Goal: Information Seeking & Learning: Compare options

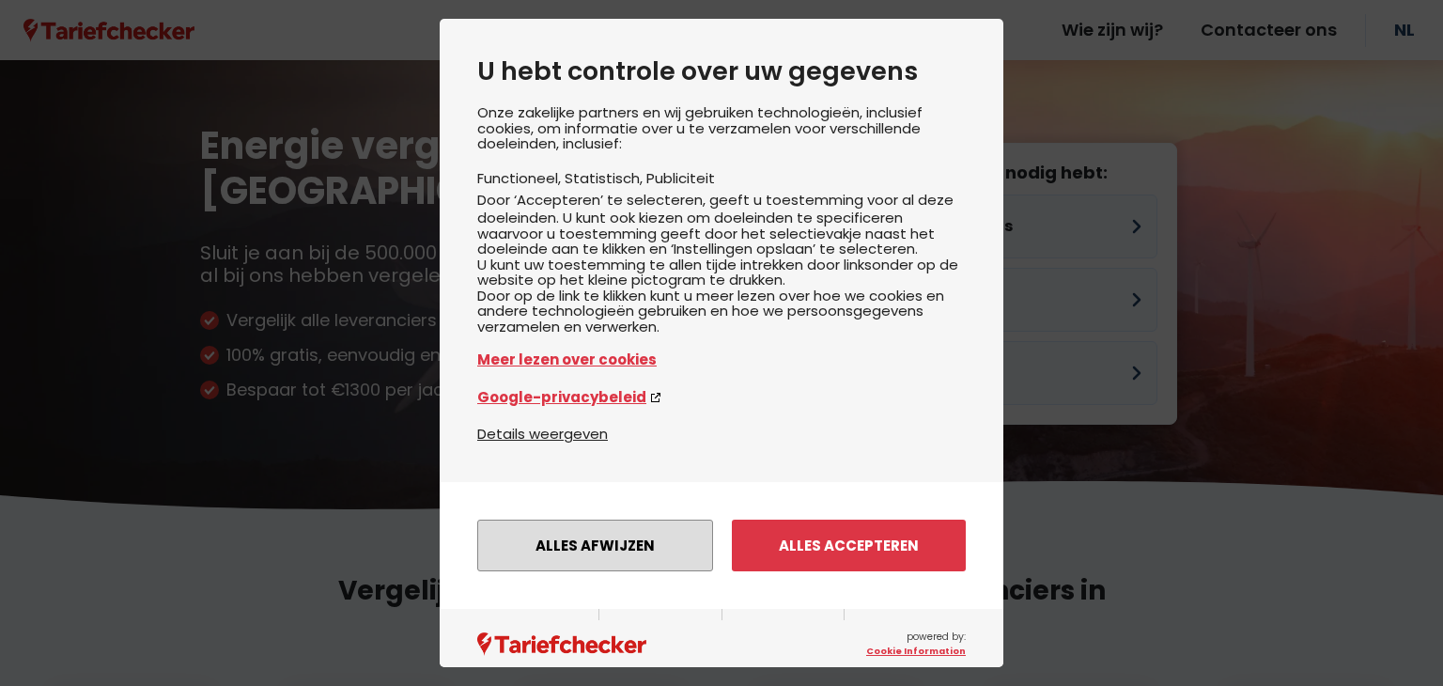
click at [635, 563] on button "Alles afwijzen" at bounding box center [595, 545] width 236 height 52
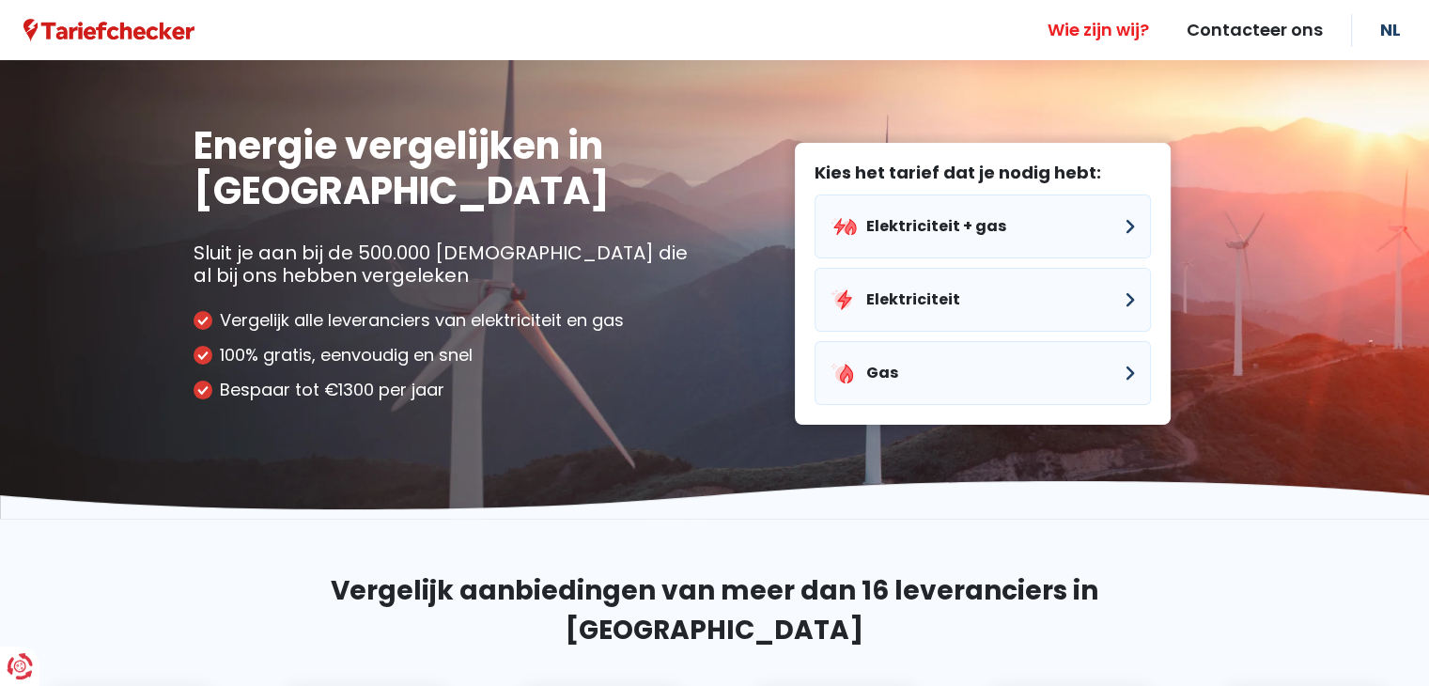
click at [1108, 39] on link "Wie zijn wij?" at bounding box center [1098, 30] width 139 height 60
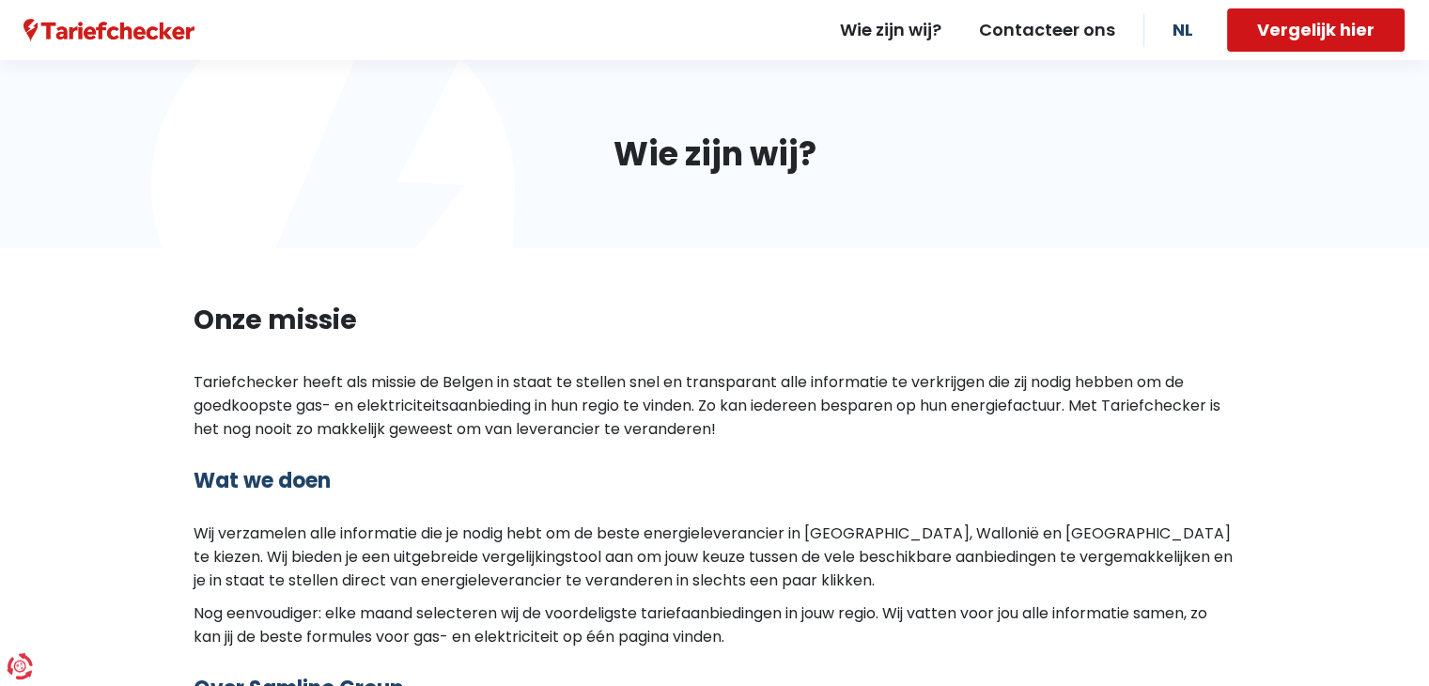
click at [1355, 25] on button "Vergelijk hier" at bounding box center [1316, 29] width 178 height 43
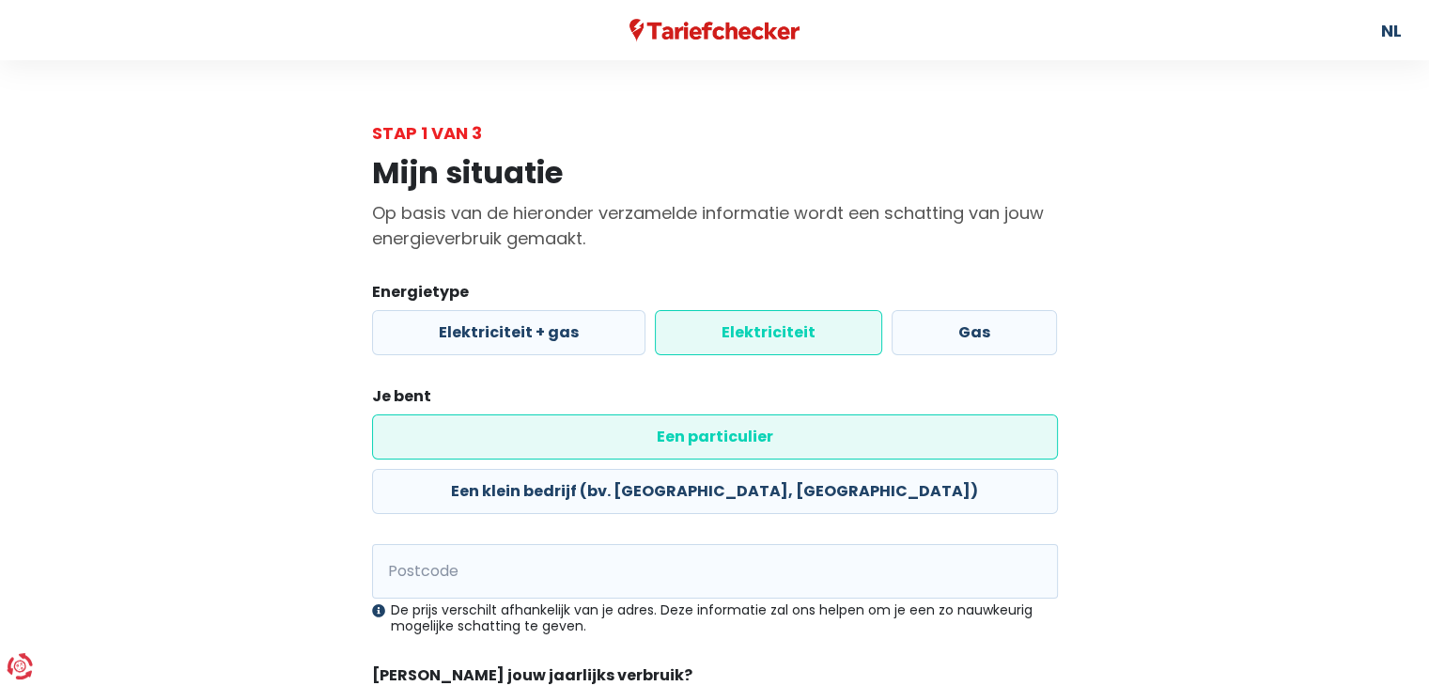
click at [766, 339] on label "Elektriciteit" at bounding box center [768, 332] width 227 height 45
click at [766, 339] on input "Elektriciteit" at bounding box center [768, 332] width 227 height 45
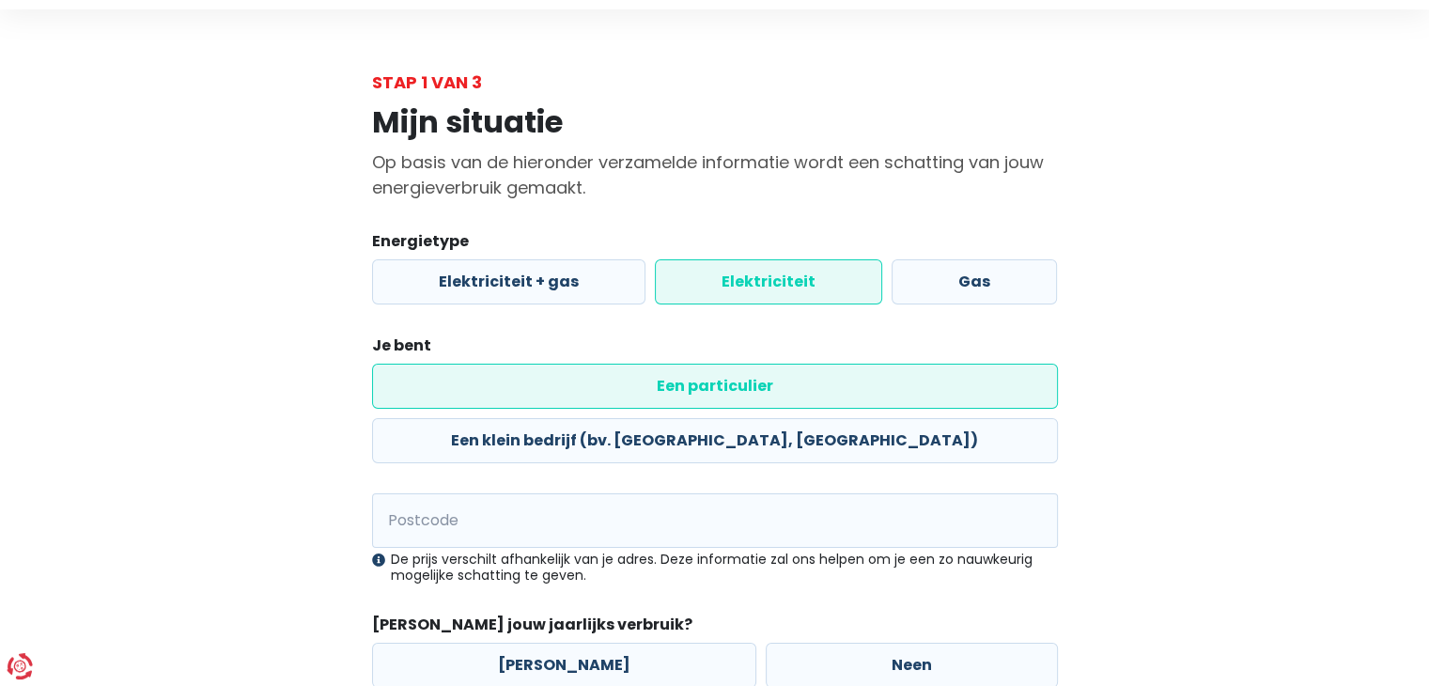
scroll to position [94, 0]
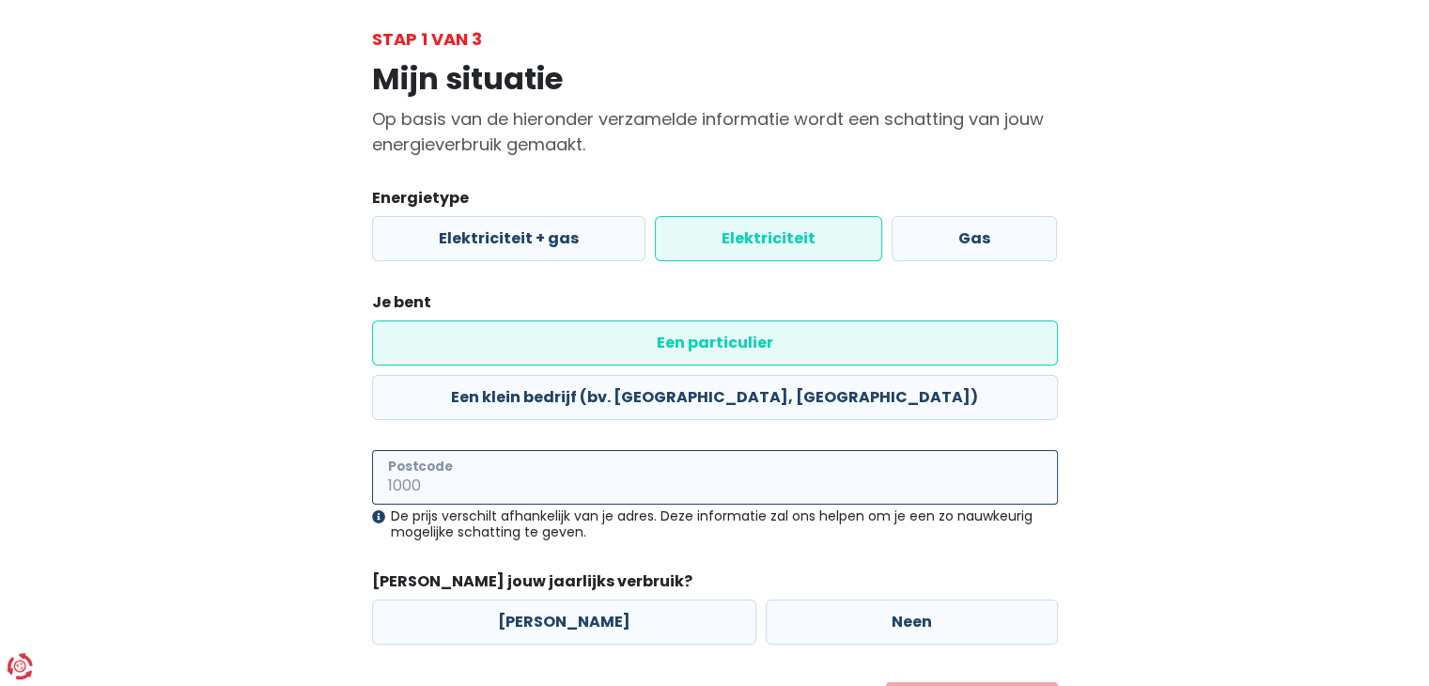
click at [528, 450] on input "Postcode" at bounding box center [715, 477] width 686 height 54
type input "9250"
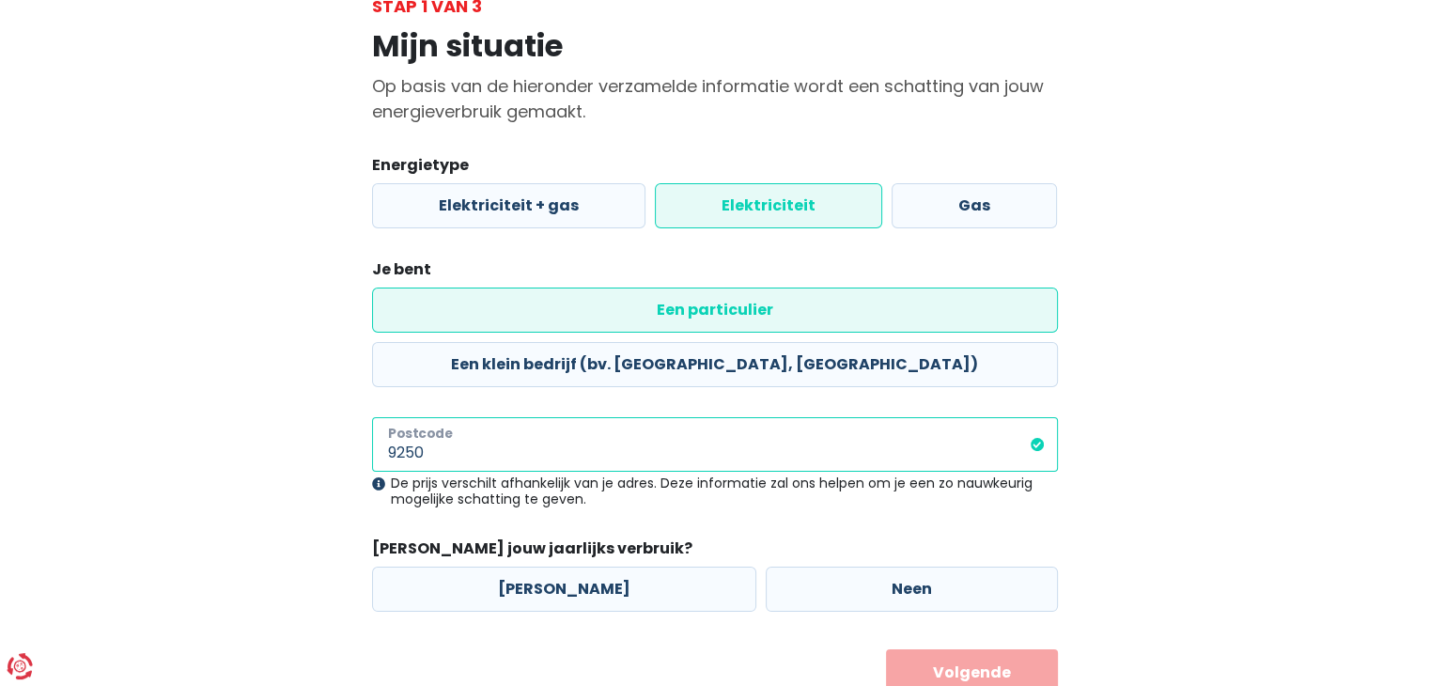
scroll to position [143, 0]
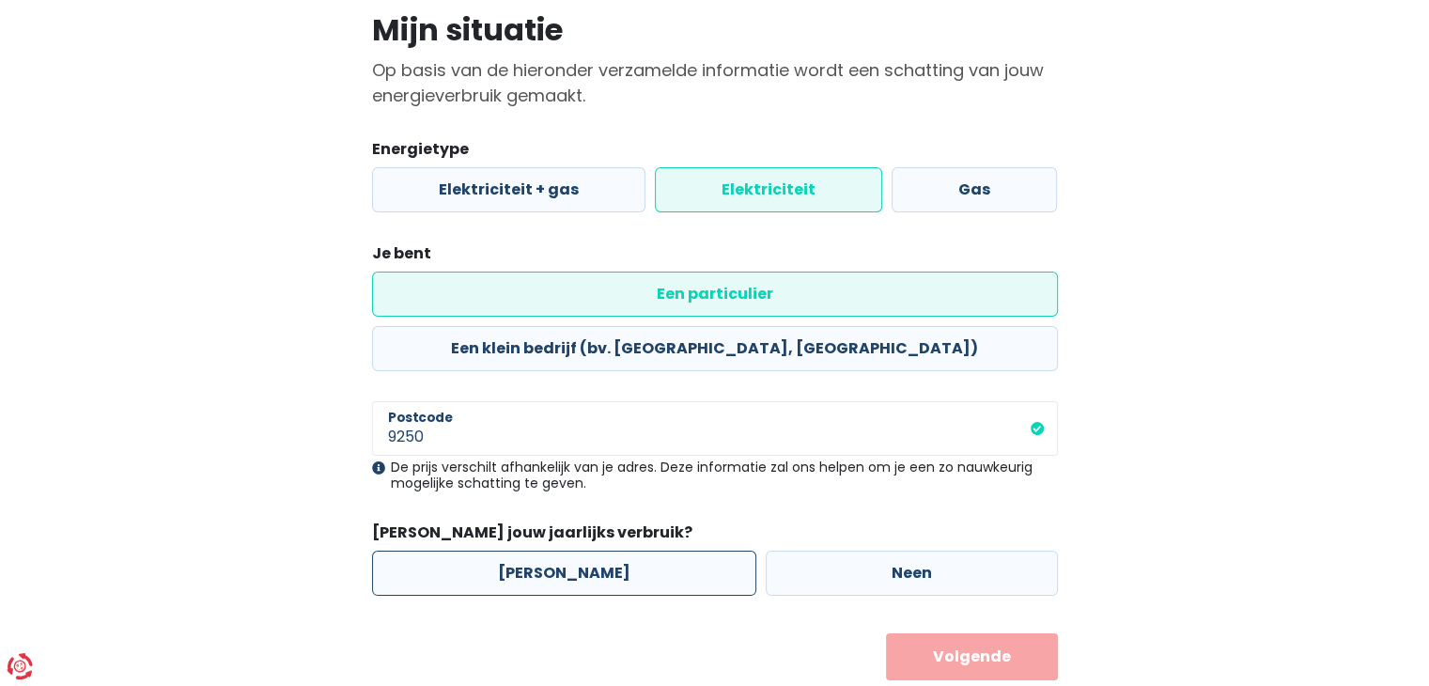
click at [545, 550] on label "Ja" at bounding box center [564, 572] width 384 height 45
click at [545, 550] on input "Ja" at bounding box center [564, 572] width 384 height 45
radio input "true"
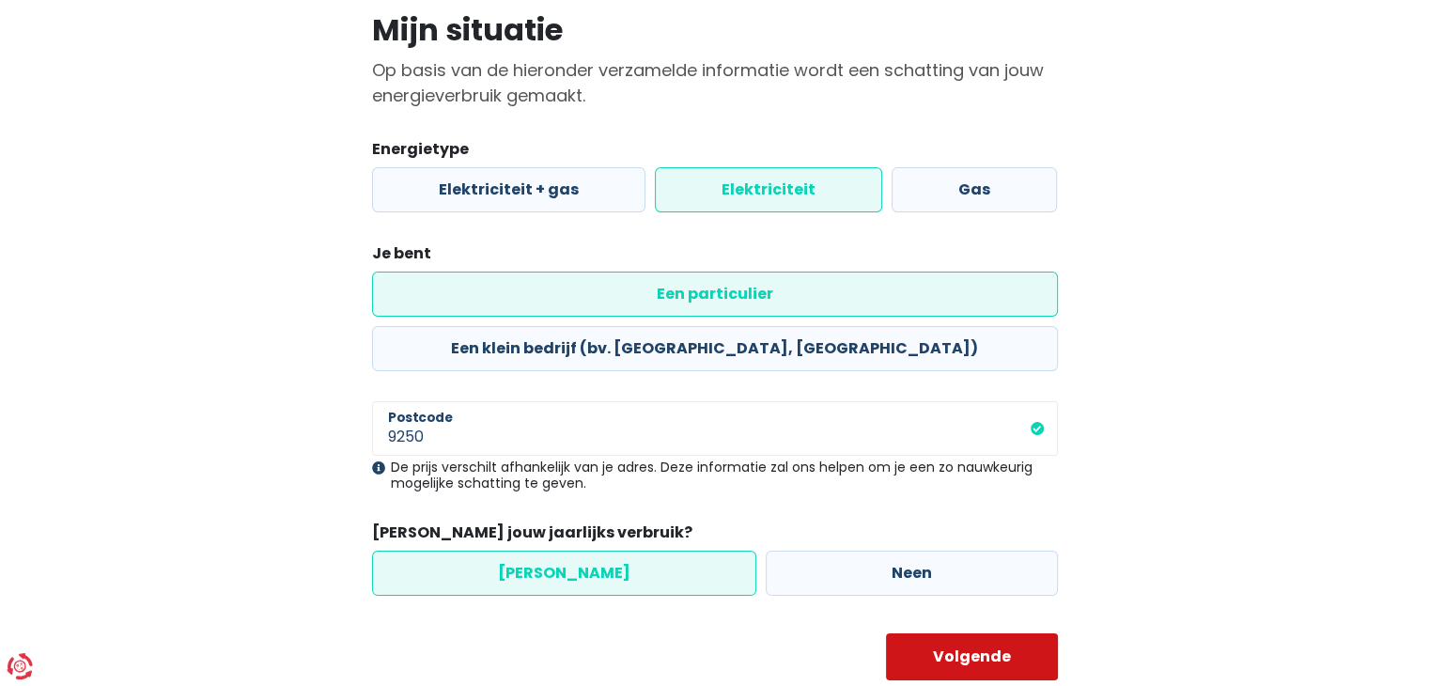
click at [966, 633] on button "Volgende" at bounding box center [972, 656] width 172 height 47
select select
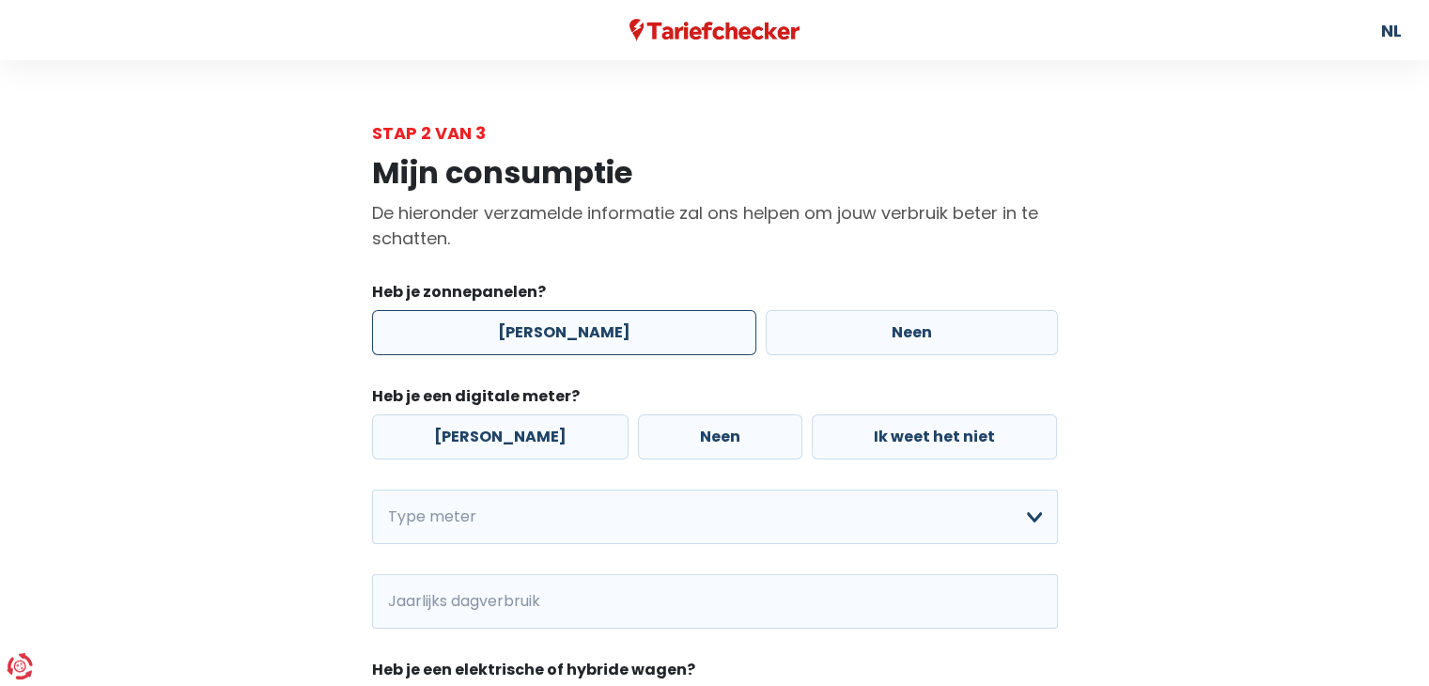
click at [549, 328] on label "Ja" at bounding box center [564, 332] width 384 height 45
click at [549, 328] on input "Ja" at bounding box center [564, 332] width 384 height 45
radio input "true"
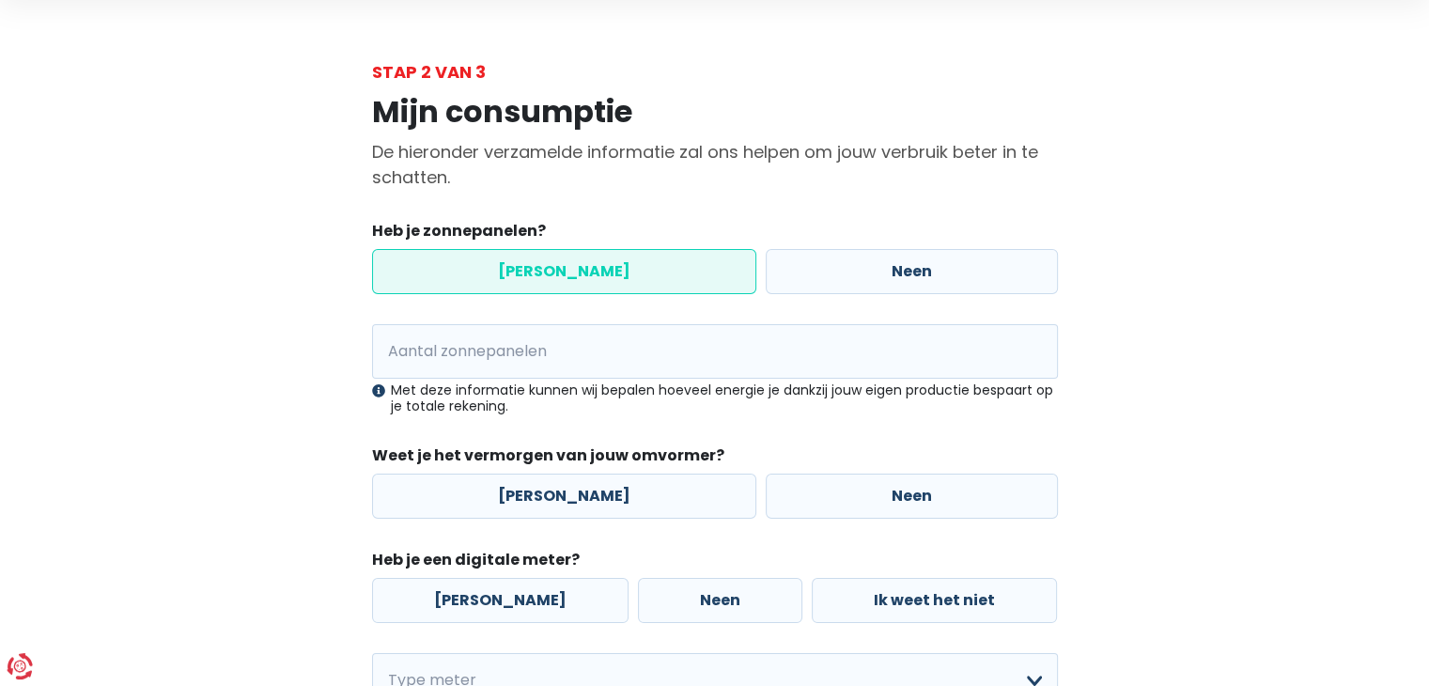
scroll to position [94, 0]
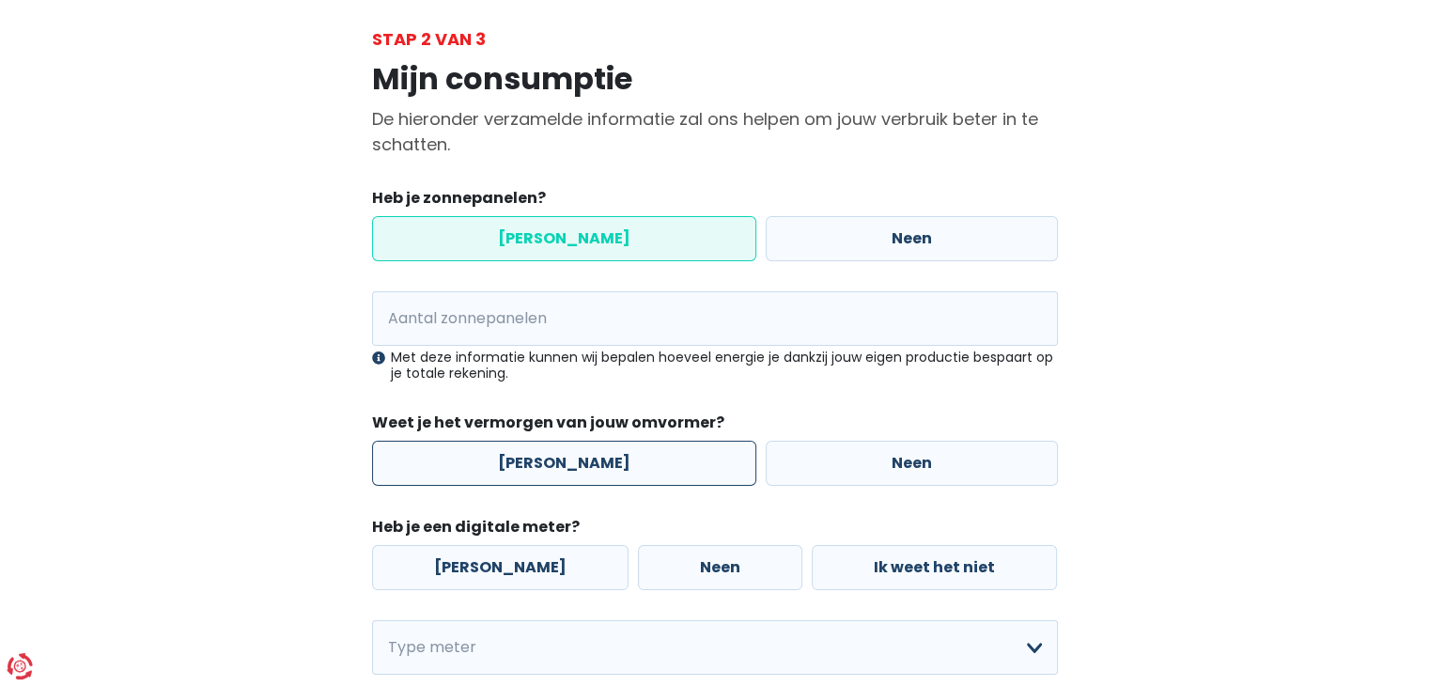
drag, startPoint x: 475, startPoint y: 452, endPoint x: 492, endPoint y: 451, distance: 16.9
click at [477, 452] on label "Ja" at bounding box center [564, 463] width 384 height 45
click at [477, 452] on input "Ja" at bounding box center [564, 463] width 384 height 45
radio input "true"
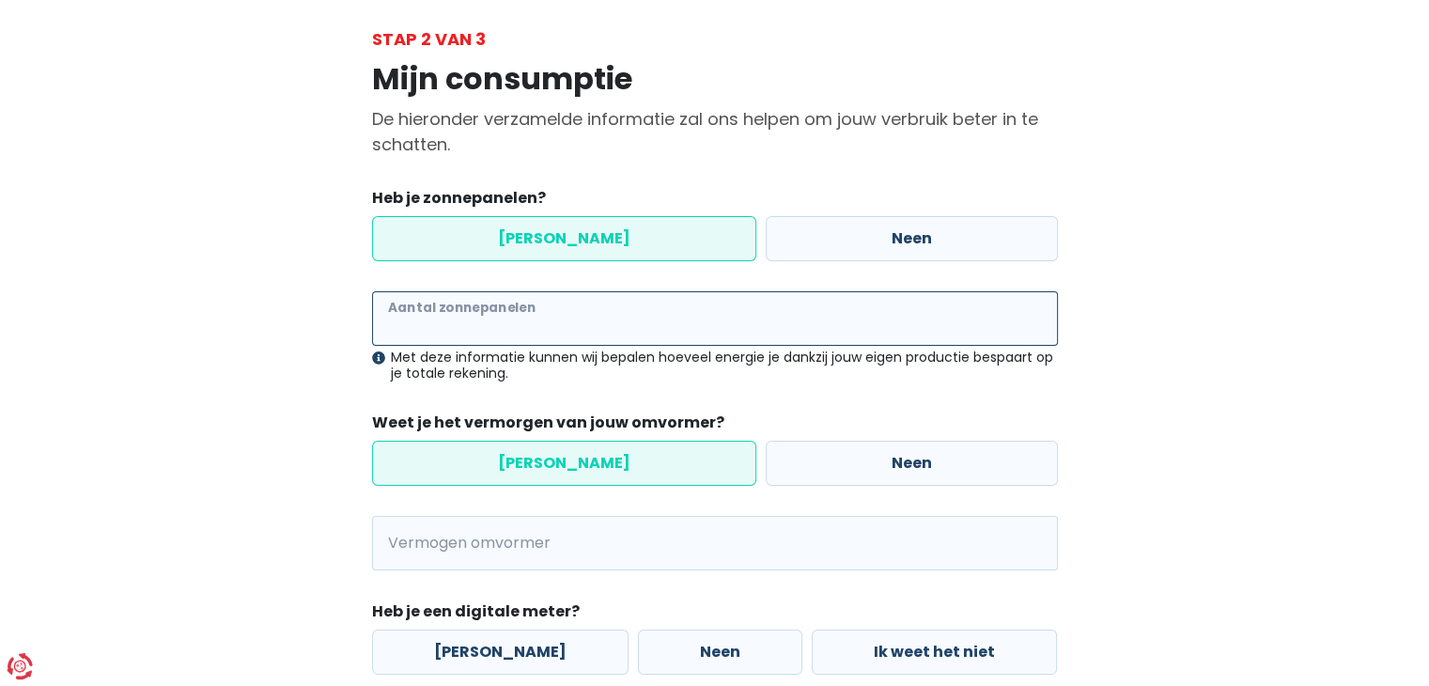
click at [406, 306] on input "Aantal zonnepanelen" at bounding box center [715, 318] width 686 height 54
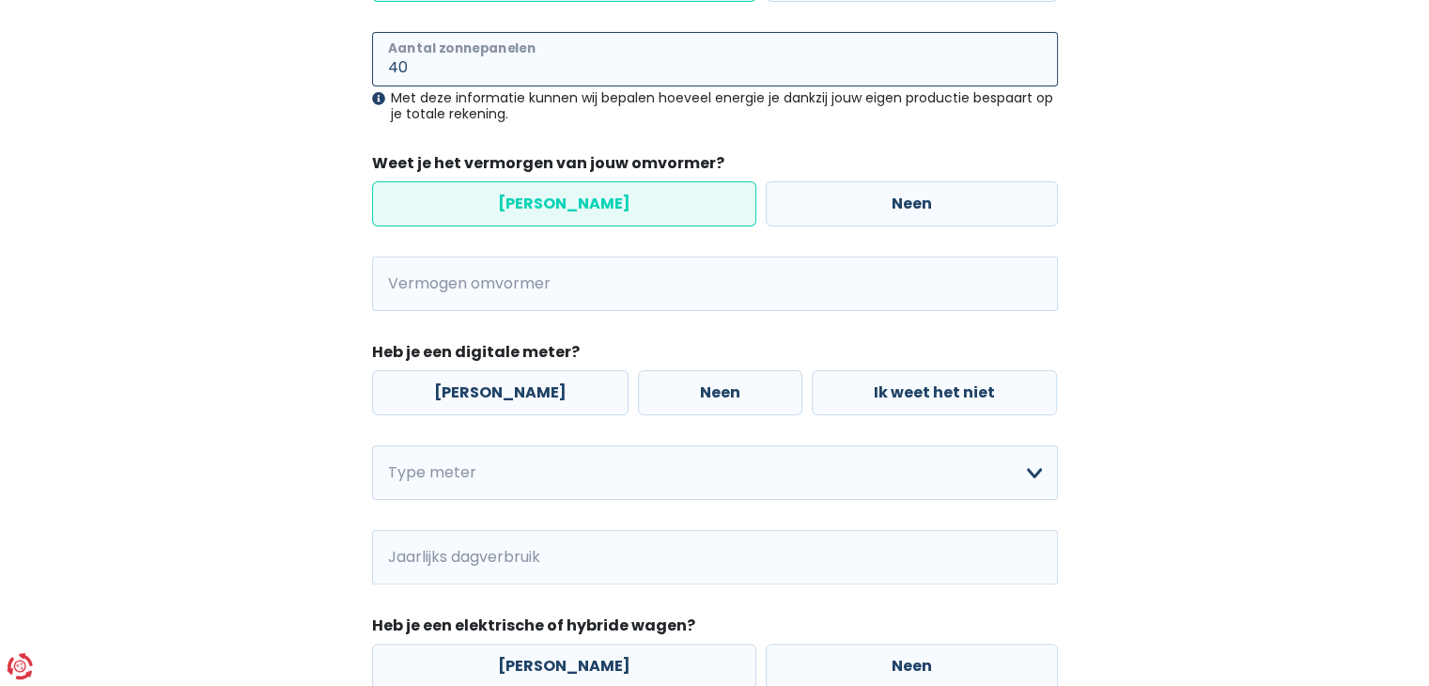
scroll to position [376, 0]
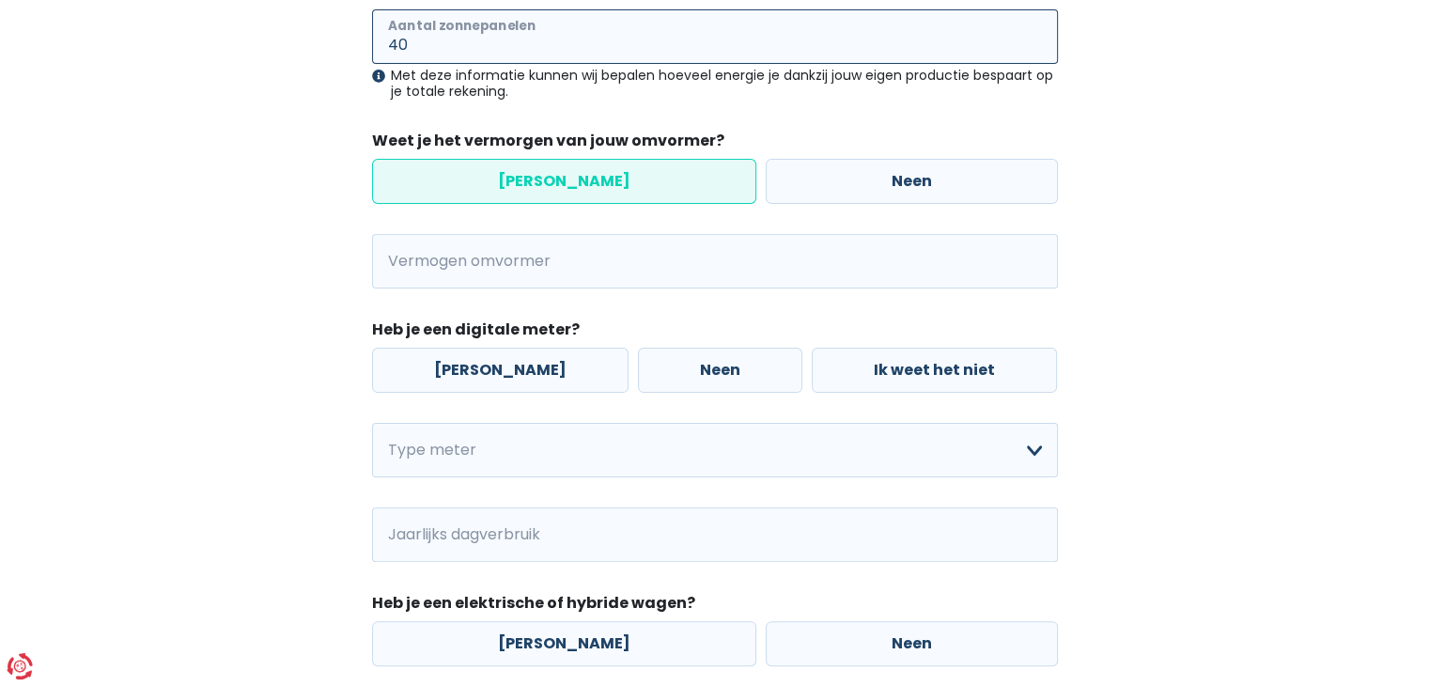
type input "40"
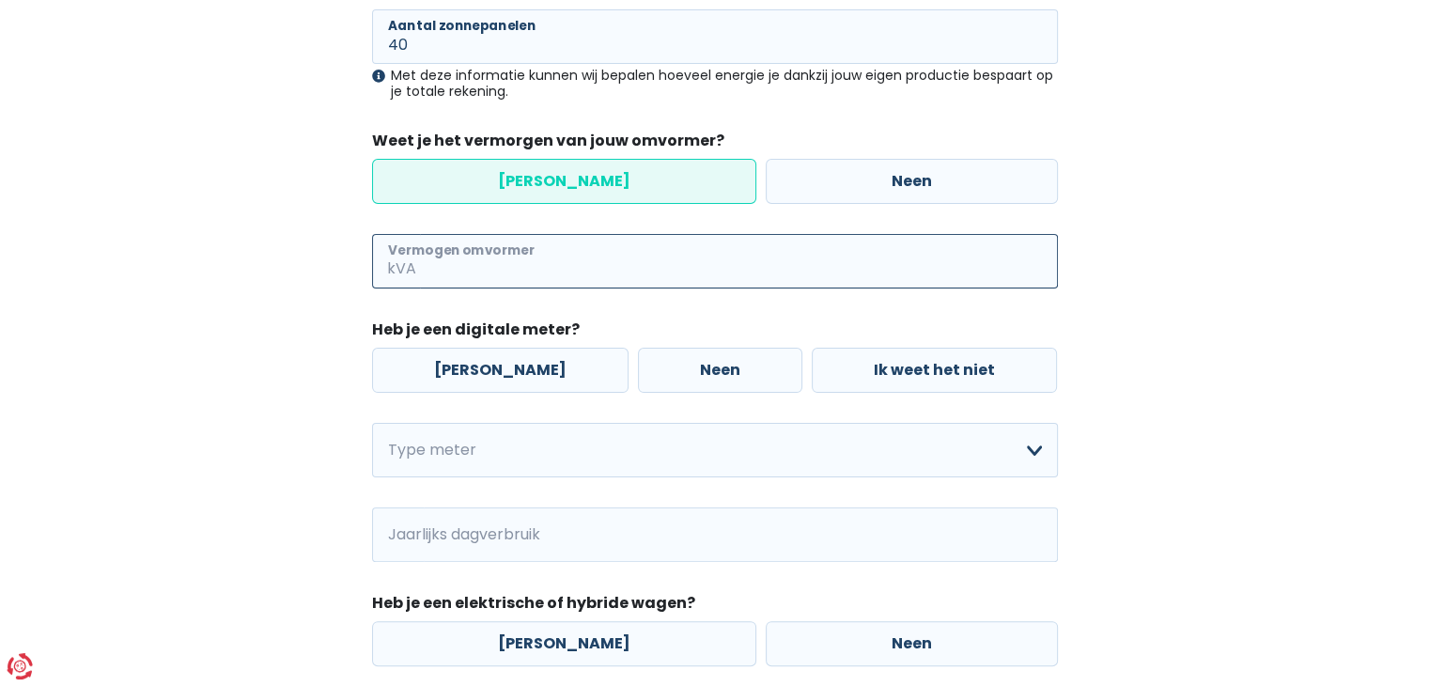
click at [458, 256] on input "Vermogen omvormer" at bounding box center [739, 261] width 638 height 54
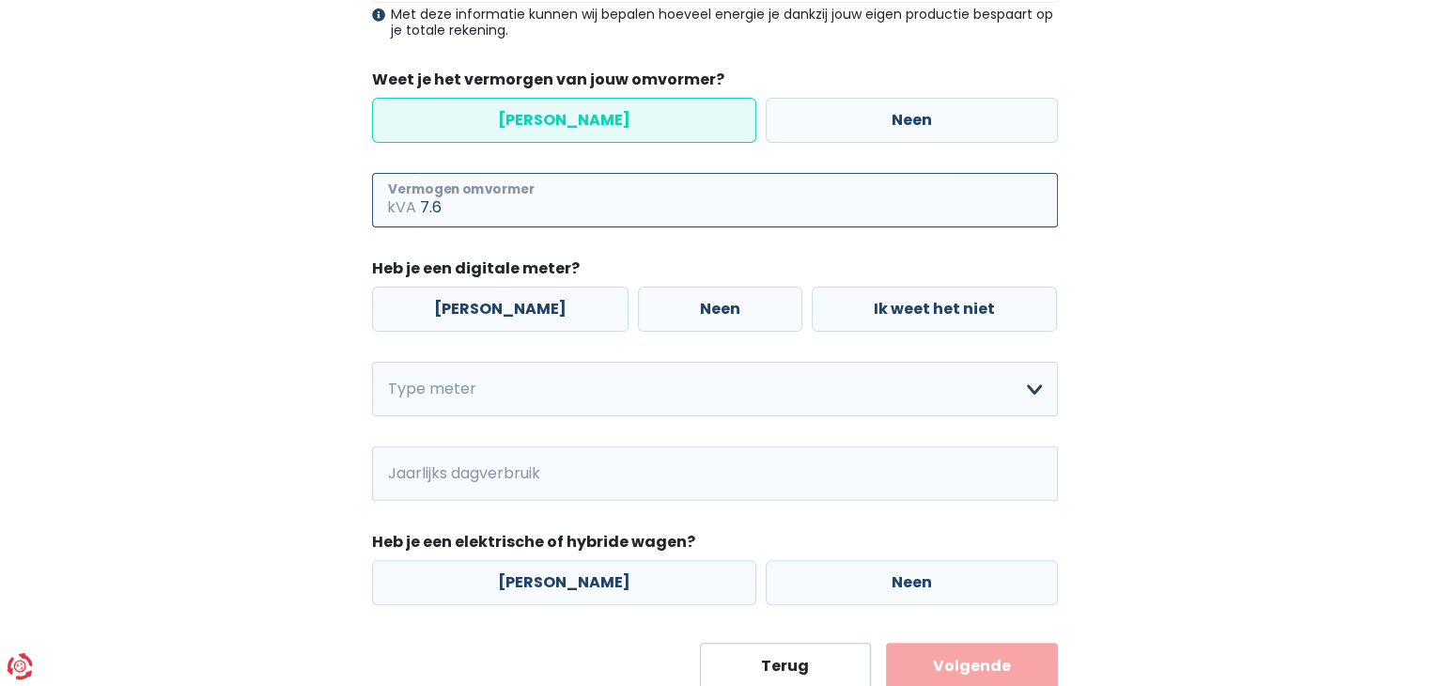
scroll to position [470, 0]
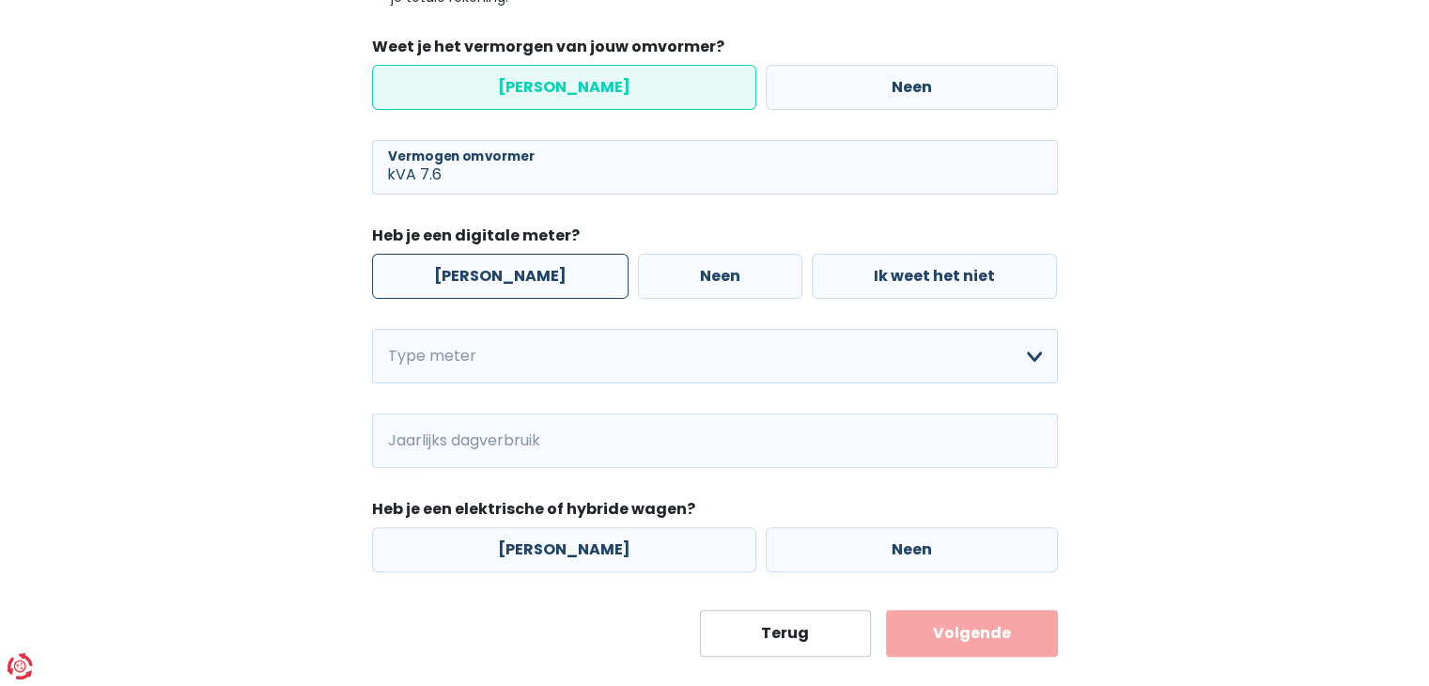
type input "7"
click at [479, 280] on label "Ja" at bounding box center [500, 276] width 256 height 45
click at [479, 280] on input "Ja" at bounding box center [500, 276] width 256 height 45
radio input "true"
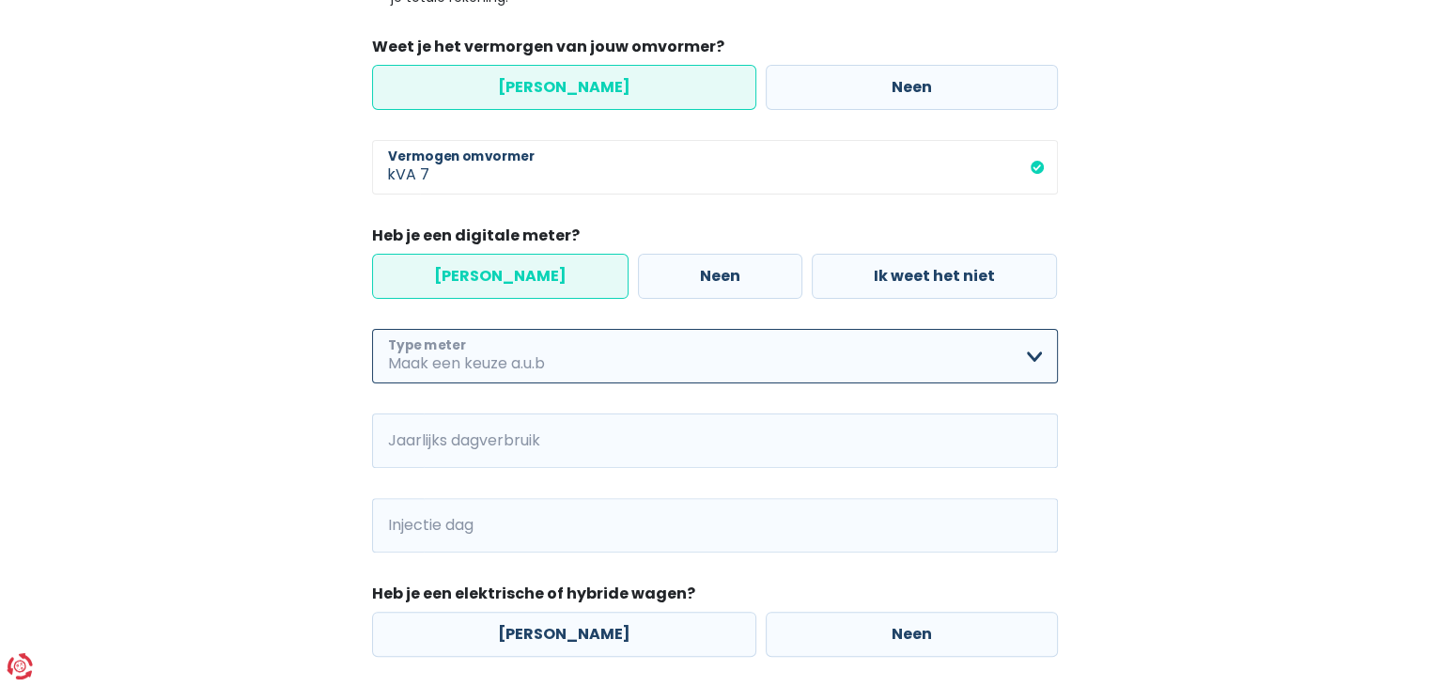
click at [1037, 355] on select "Enkelvoudig Tweevoudig Enkelvoudig + uitsluitend nachttarief Tweevoudig + uitsl…" at bounding box center [715, 356] width 686 height 54
select select "day_single_rate"
click at [372, 329] on select "Enkelvoudig Tweevoudig Enkelvoudig + uitsluitend nachttarief Tweevoudig + uitsl…" at bounding box center [715, 356] width 686 height 54
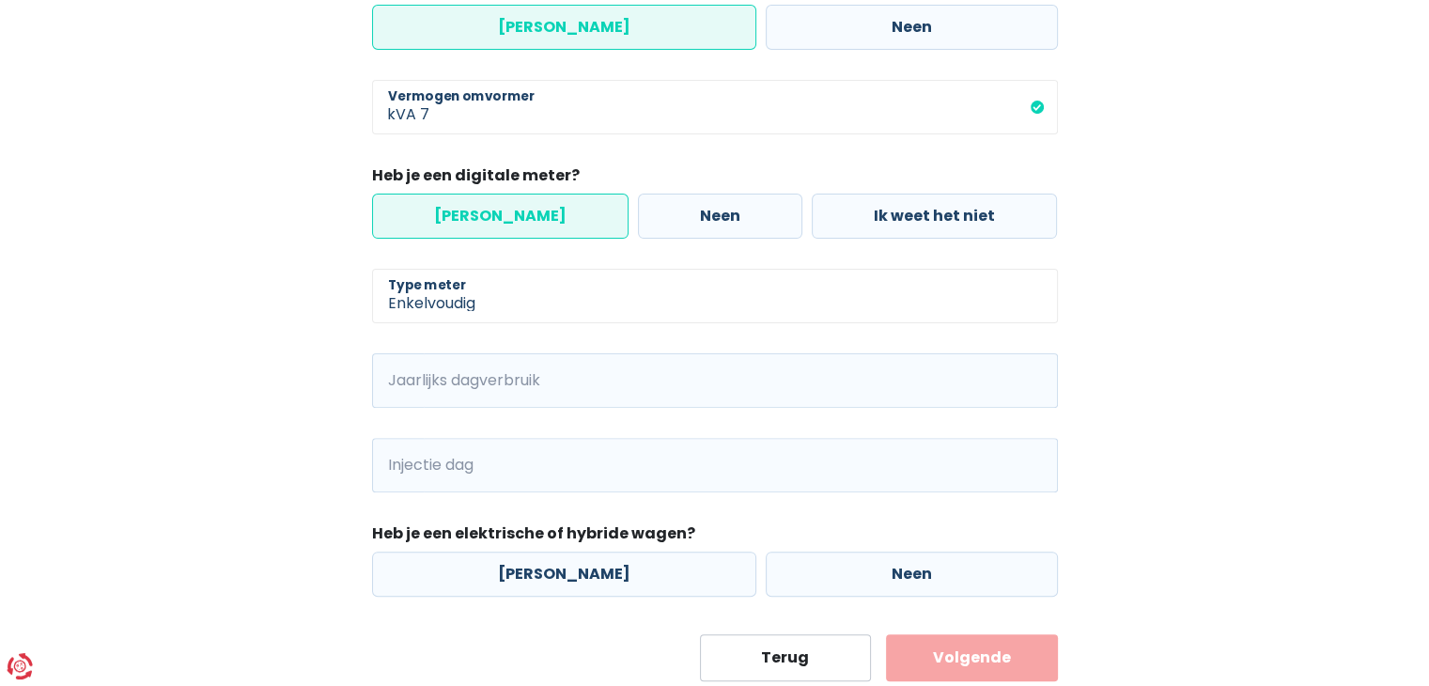
scroll to position [564, 0]
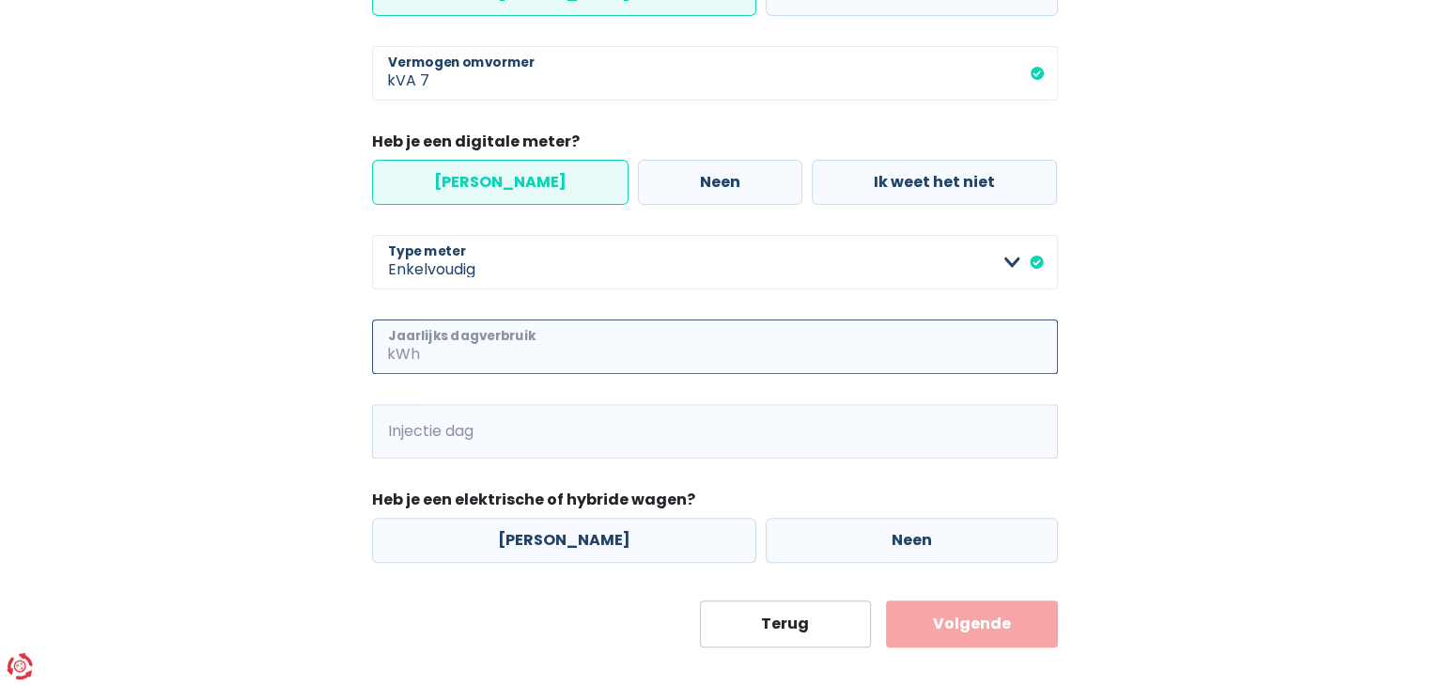
click at [543, 351] on input "Jaarlijks dagverbruik" at bounding box center [741, 346] width 634 height 54
type input "1600"
click at [488, 429] on input "Injectie dag" at bounding box center [741, 431] width 634 height 54
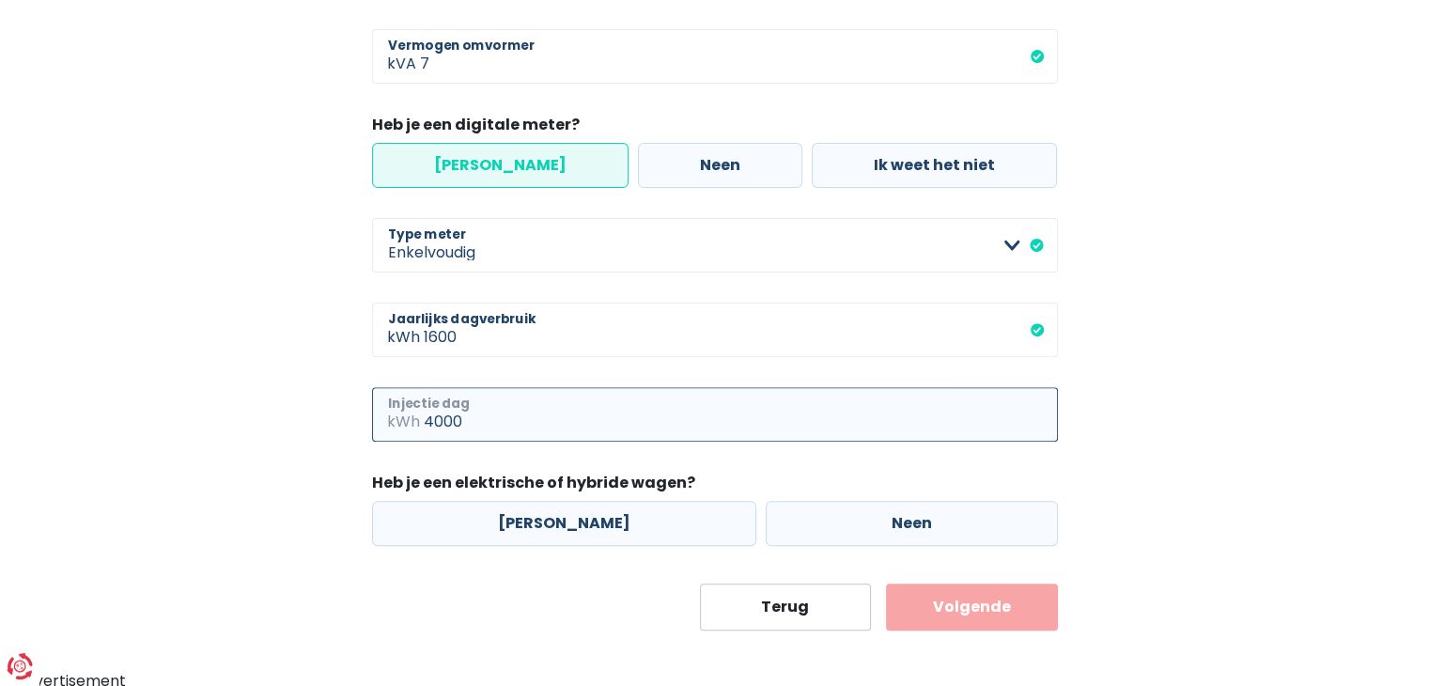
scroll to position [586, 0]
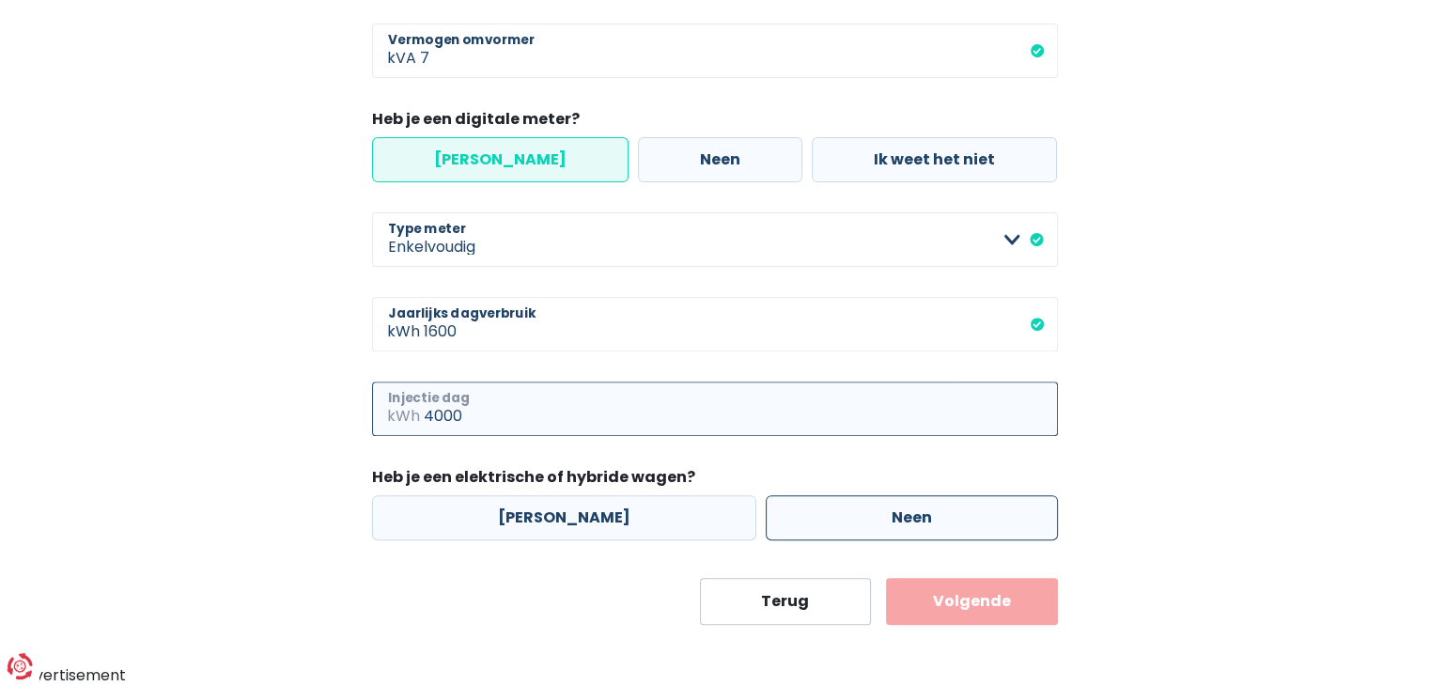
type input "4000"
click at [904, 525] on label "Neen" at bounding box center [912, 517] width 292 height 45
click at [904, 525] on input "Neen" at bounding box center [912, 517] width 292 height 45
radio input "true"
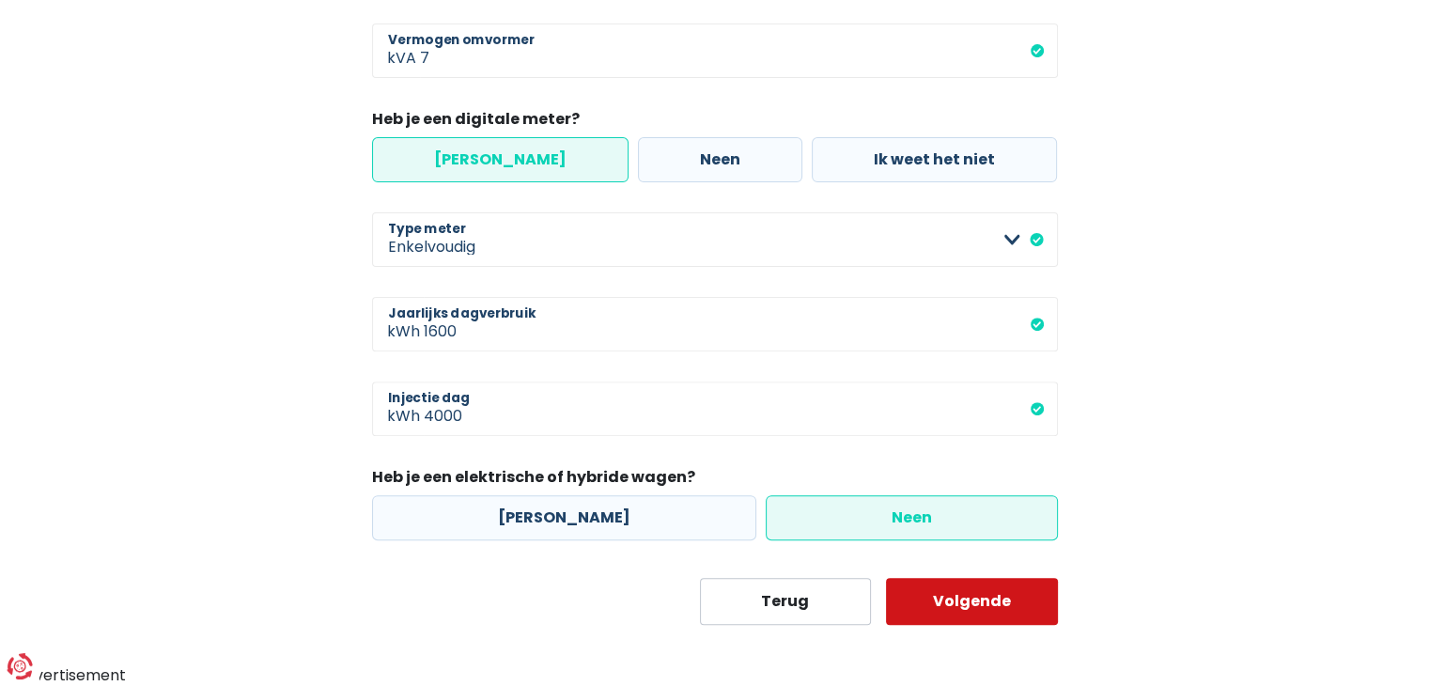
click at [976, 606] on button "Volgende" at bounding box center [972, 601] width 172 height 47
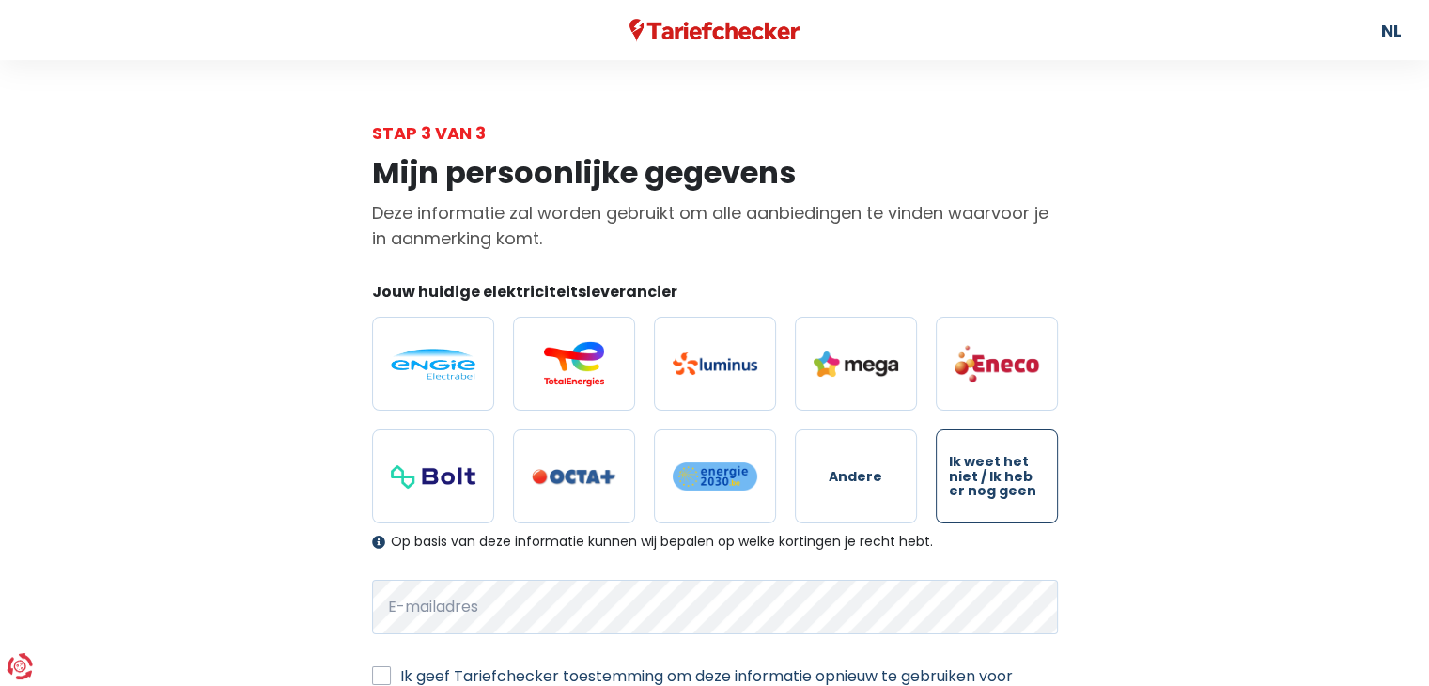
click at [984, 486] on span "Ik weet het niet / Ik heb er nog geen" at bounding box center [997, 476] width 96 height 43
click at [984, 486] on input "Ik weet het niet / Ik heb er nog geen" at bounding box center [997, 476] width 122 height 94
radio input "true"
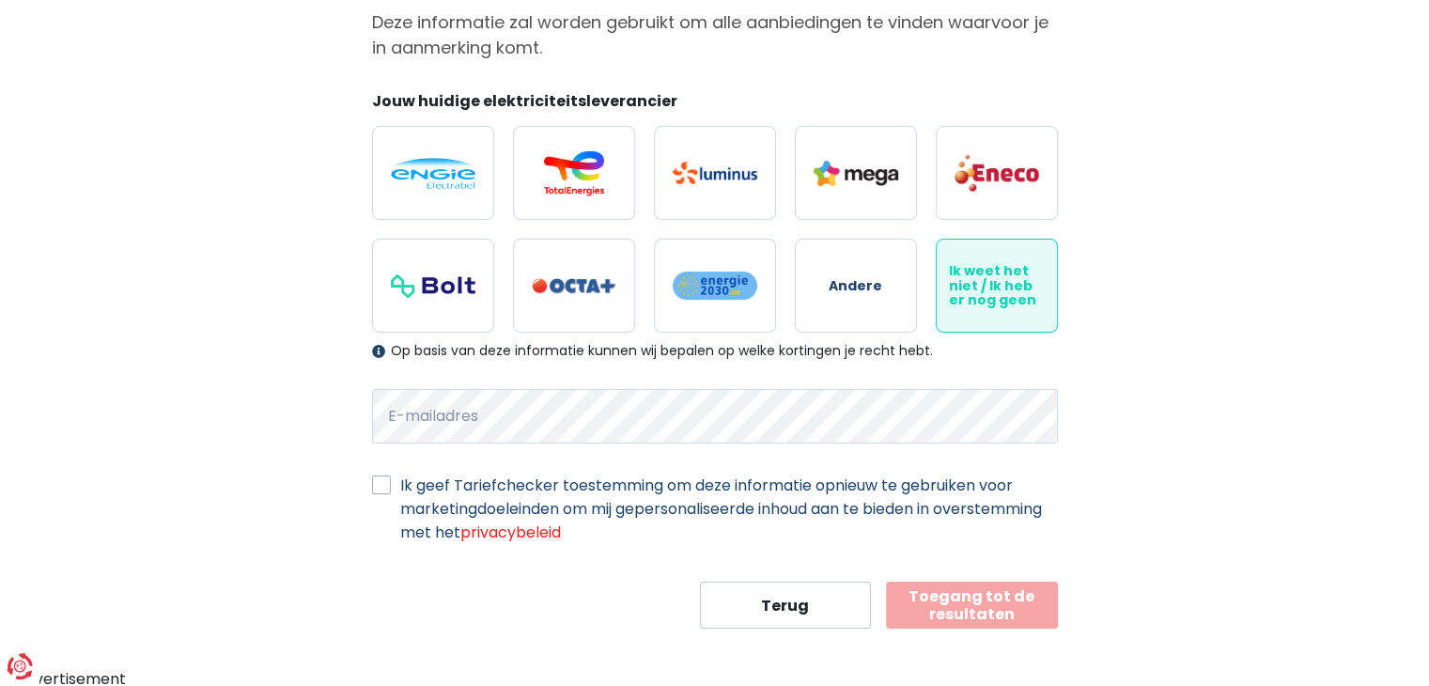
scroll to position [192, 0]
click at [802, 610] on button "Terug" at bounding box center [786, 604] width 172 height 47
